Goal: Task Accomplishment & Management: Use online tool/utility

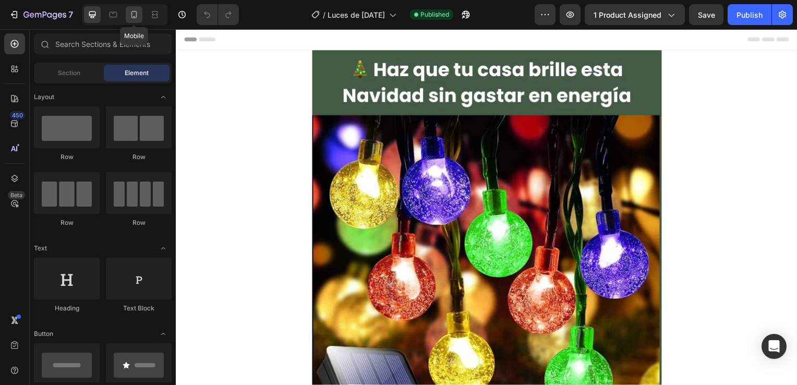
click at [133, 18] on icon at bounding box center [134, 14] width 6 height 7
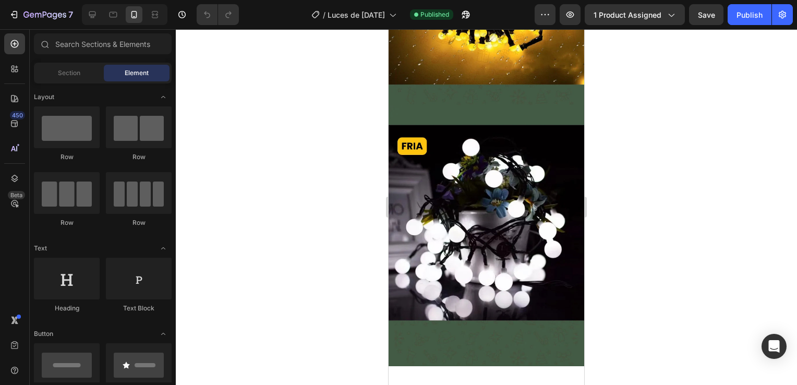
scroll to position [991, 0]
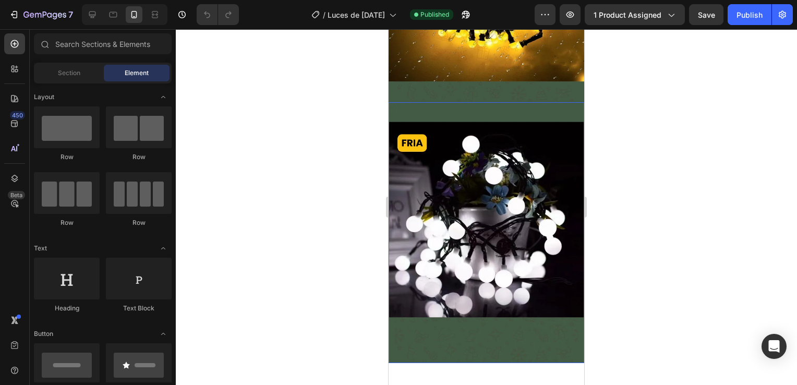
click at [473, 174] on img at bounding box center [487, 232] width 196 height 261
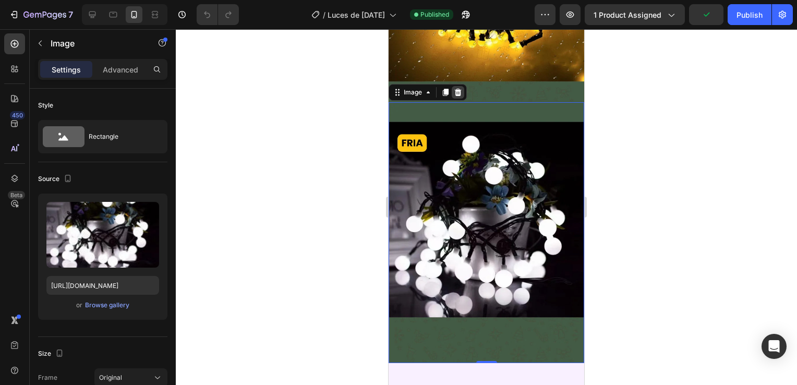
click at [459, 89] on icon at bounding box center [458, 92] width 7 height 7
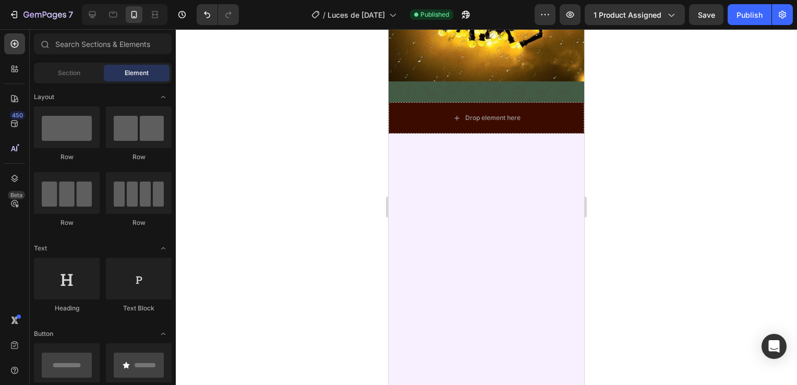
scroll to position [834, 0]
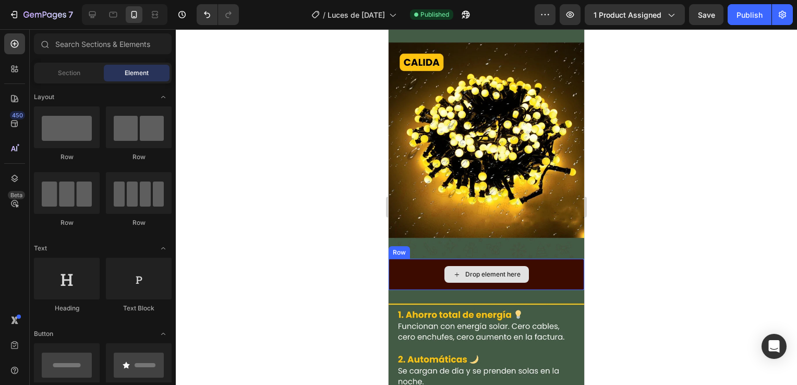
click at [411, 259] on div "Drop element here" at bounding box center [487, 274] width 196 height 31
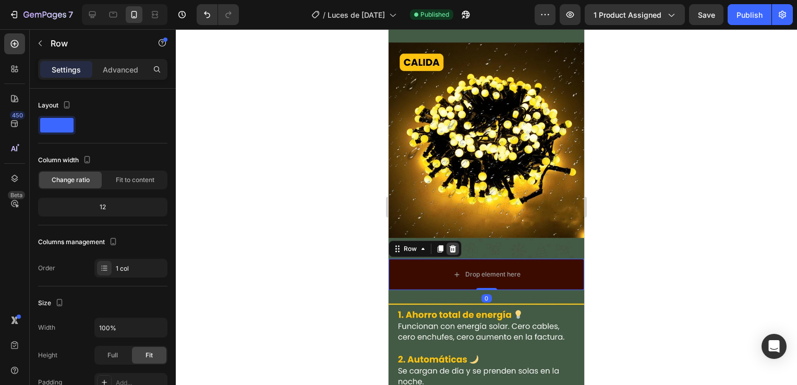
click at [452, 245] on icon at bounding box center [453, 248] width 7 height 7
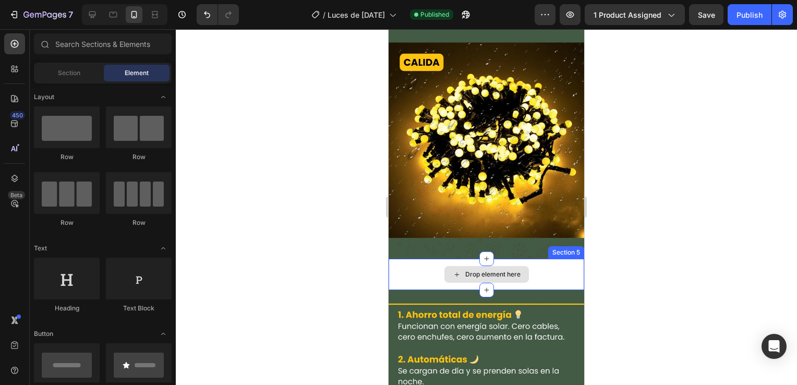
click at [403, 259] on div "Drop element here" at bounding box center [487, 274] width 196 height 31
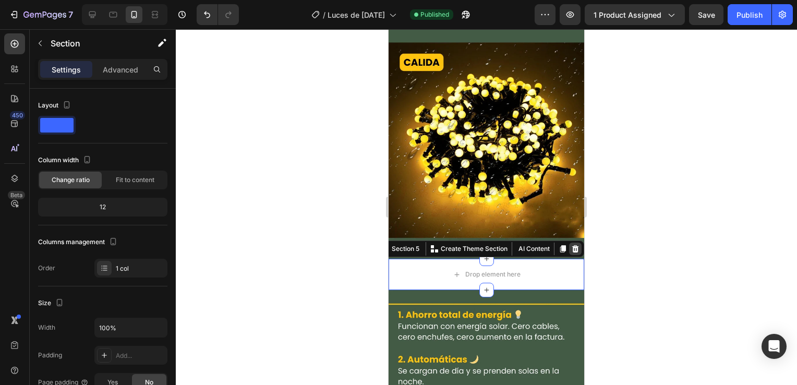
click at [571, 245] on icon at bounding box center [575, 249] width 8 height 8
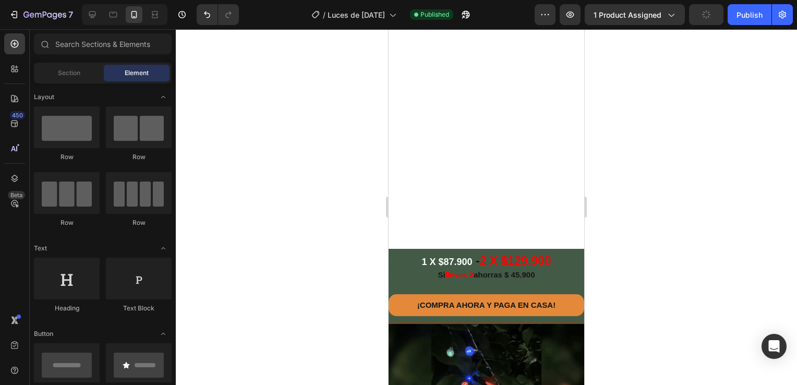
scroll to position [0, 0]
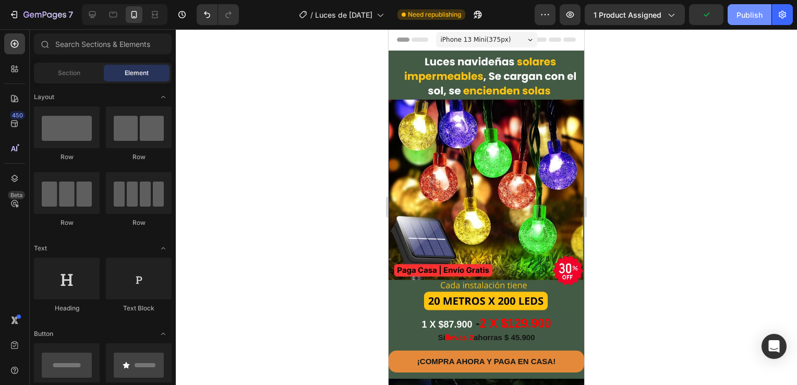
click at [739, 11] on div "Publish" at bounding box center [749, 14] width 26 height 11
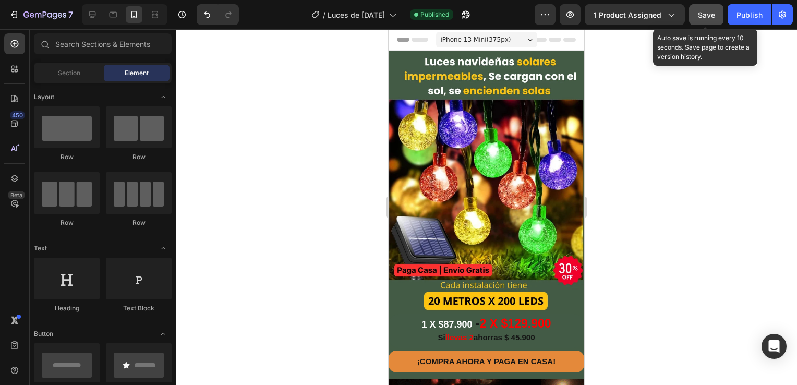
click at [707, 13] on span "Save" at bounding box center [706, 14] width 17 height 9
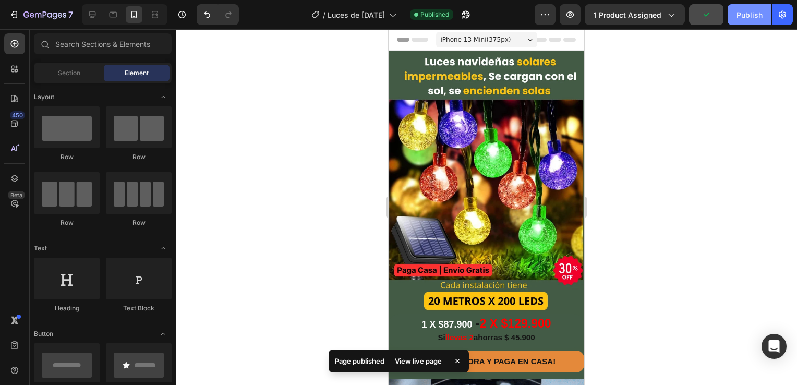
click at [745, 13] on div "Publish" at bounding box center [749, 14] width 26 height 11
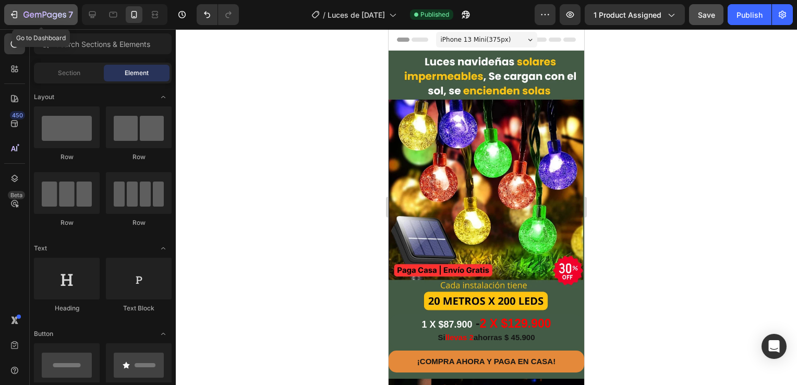
click at [18, 18] on icon "button" at bounding box center [14, 14] width 10 height 10
